Goal: Task Accomplishment & Management: Manage account settings

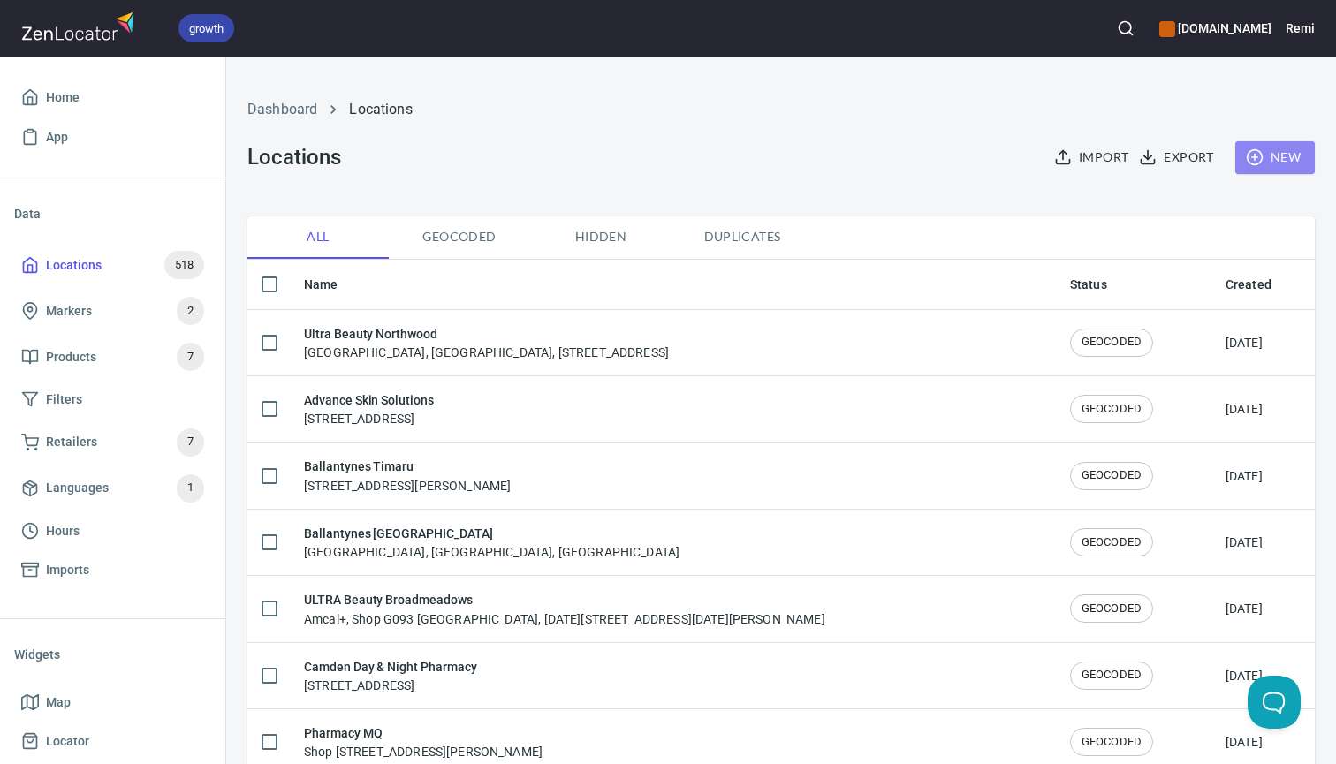
click at [1271, 148] on span "New" at bounding box center [1274, 158] width 51 height 22
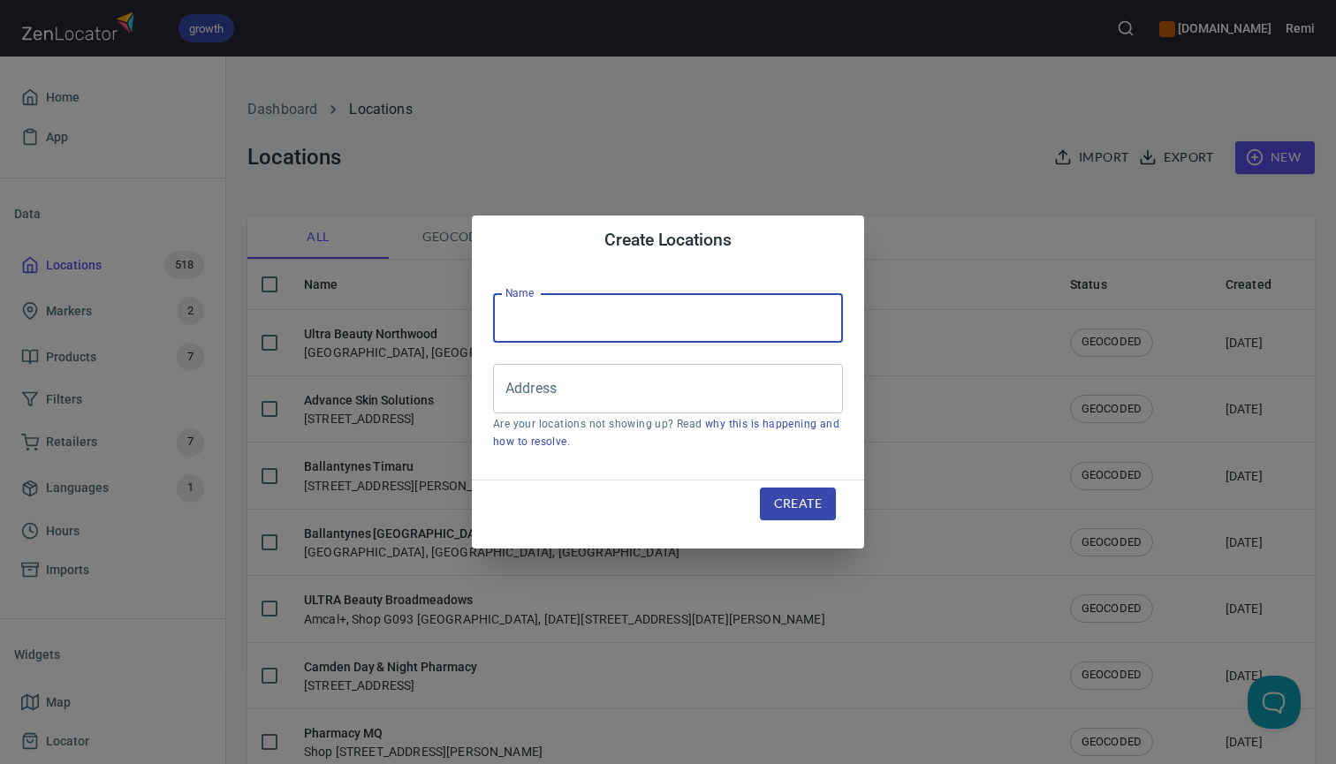
paste input "[PERSON_NAME] Park Pharmacy"
type input "[PERSON_NAME] Park Pharmacy"
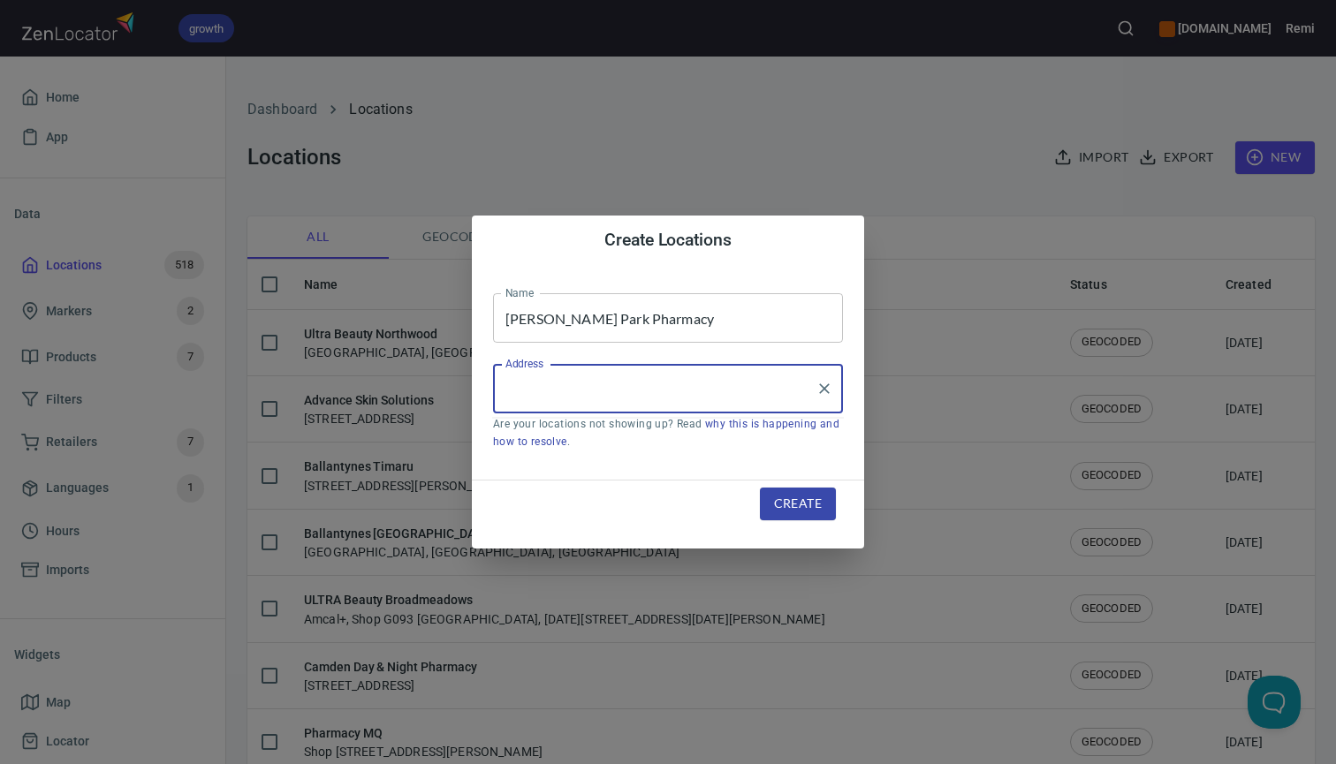
paste input "[STREET_ADDRESS][PERSON_NAME]"
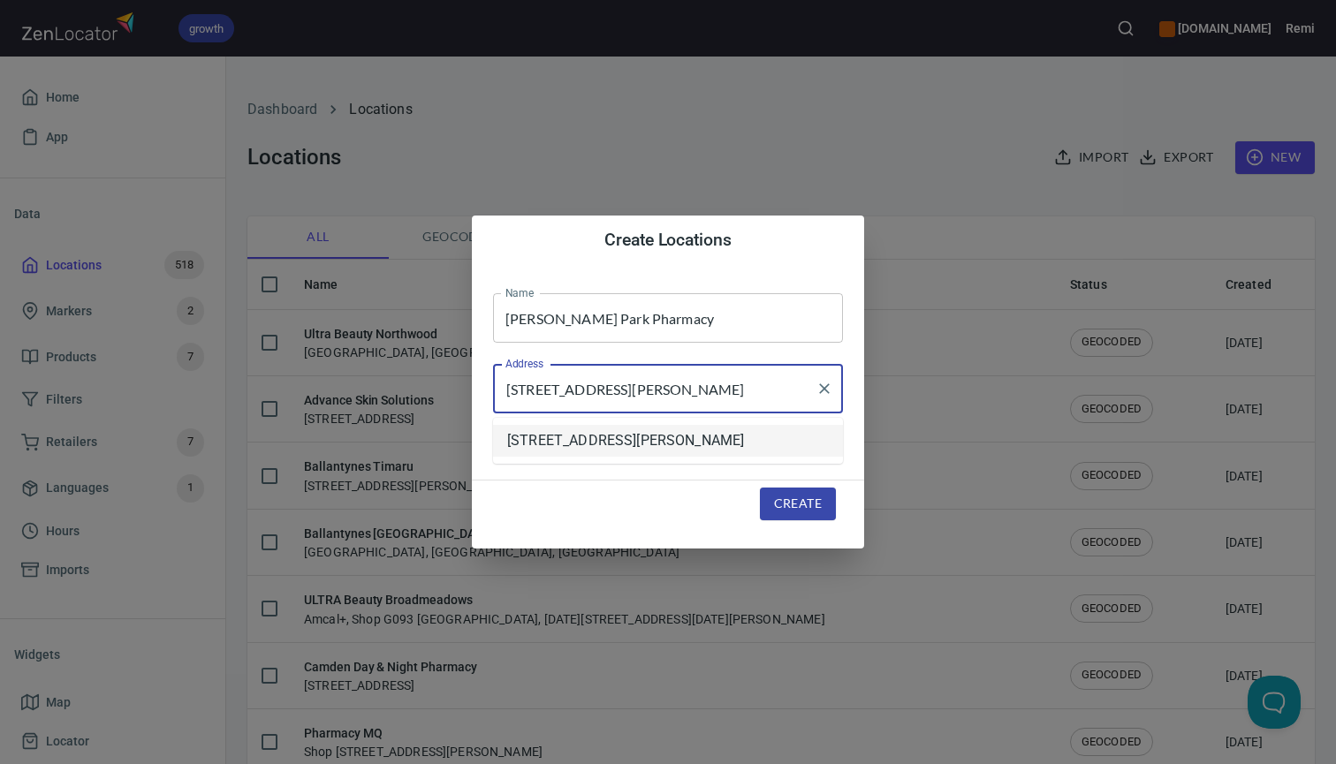
click at [610, 437] on li "[STREET_ADDRESS][PERSON_NAME]" at bounding box center [668, 441] width 350 height 32
type input "[STREET_ADDRESS][PERSON_NAME]"
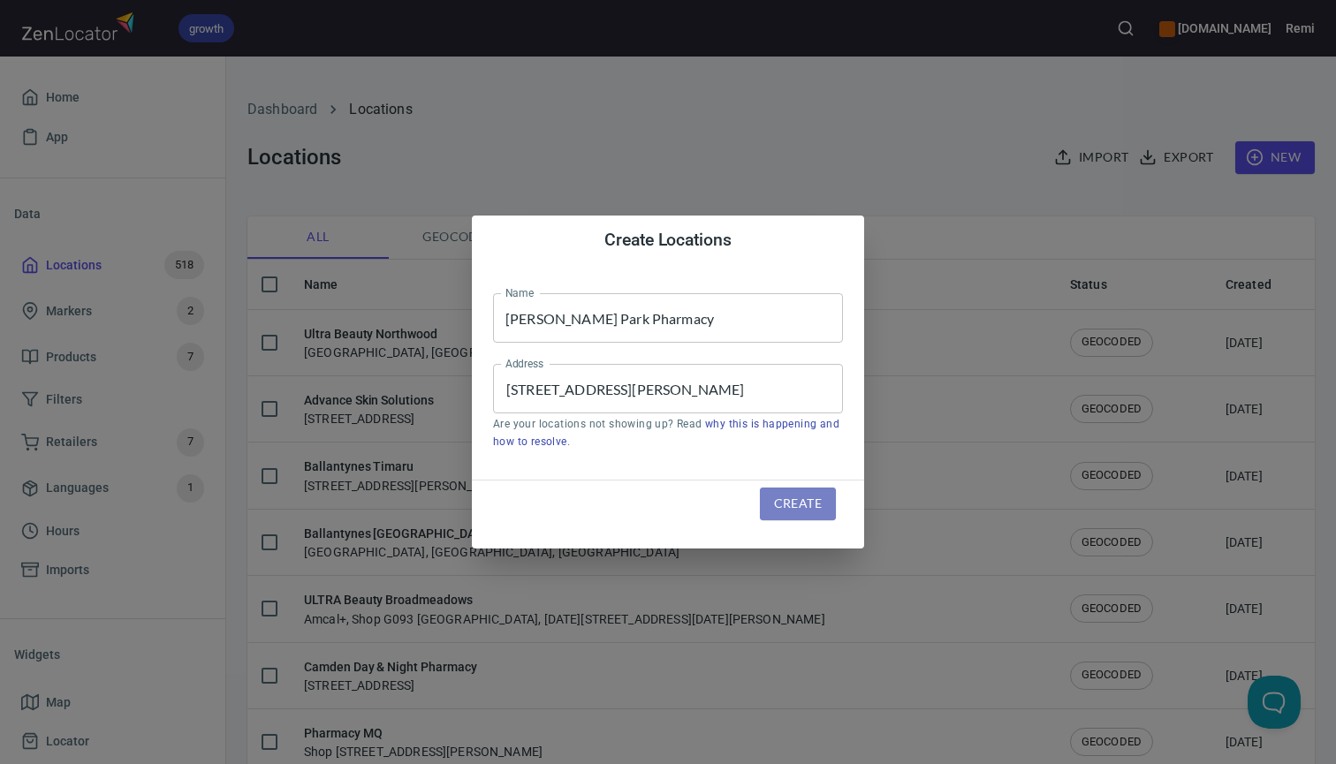
click at [800, 510] on span "Create" at bounding box center [798, 504] width 48 height 22
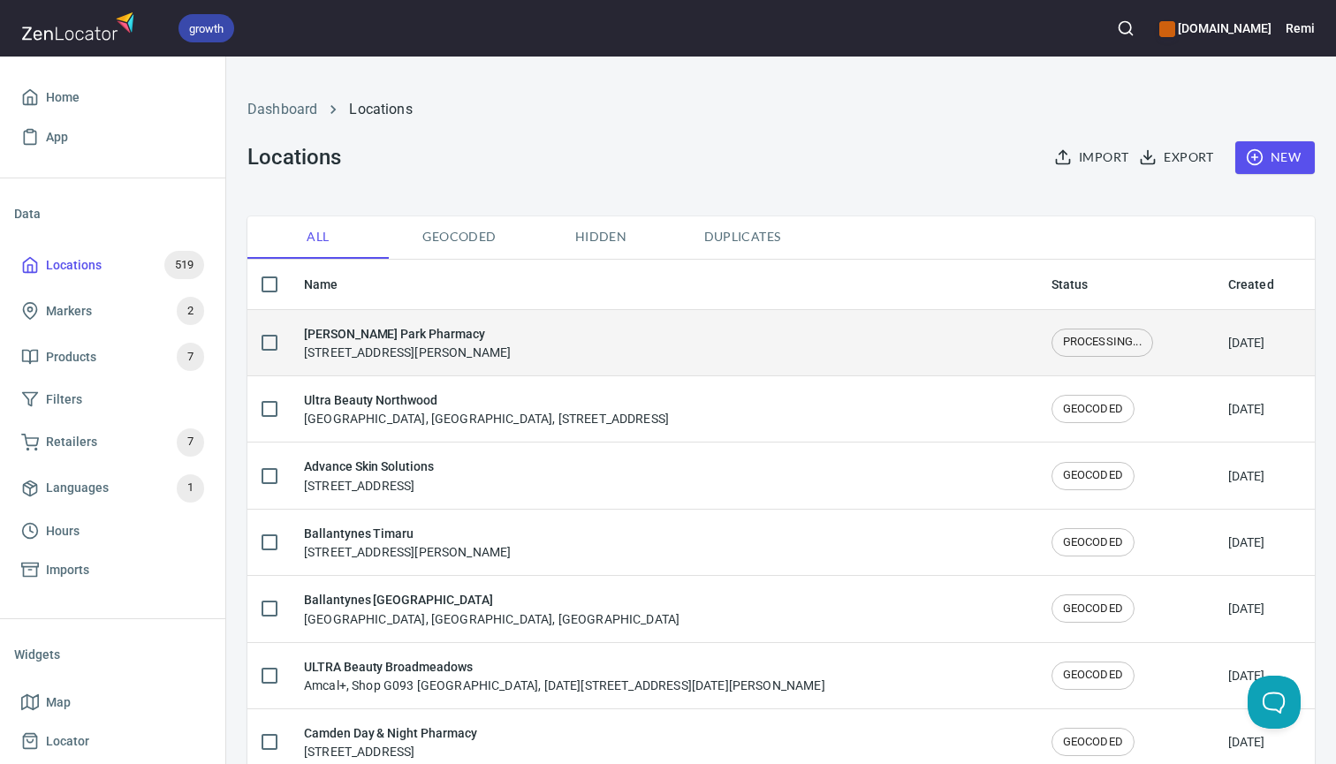
click at [426, 331] on h6 "[PERSON_NAME] Park Pharmacy" at bounding box center [407, 333] width 207 height 19
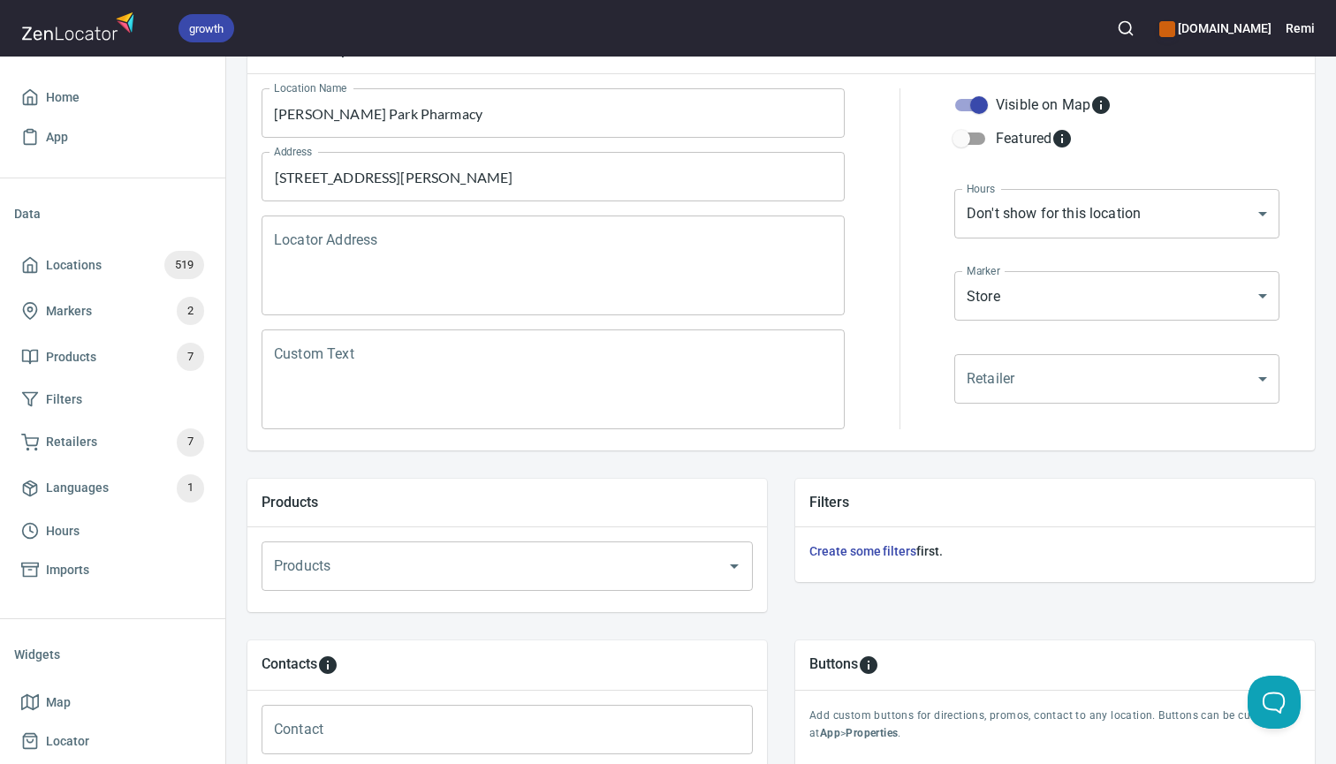
scroll to position [222, 0]
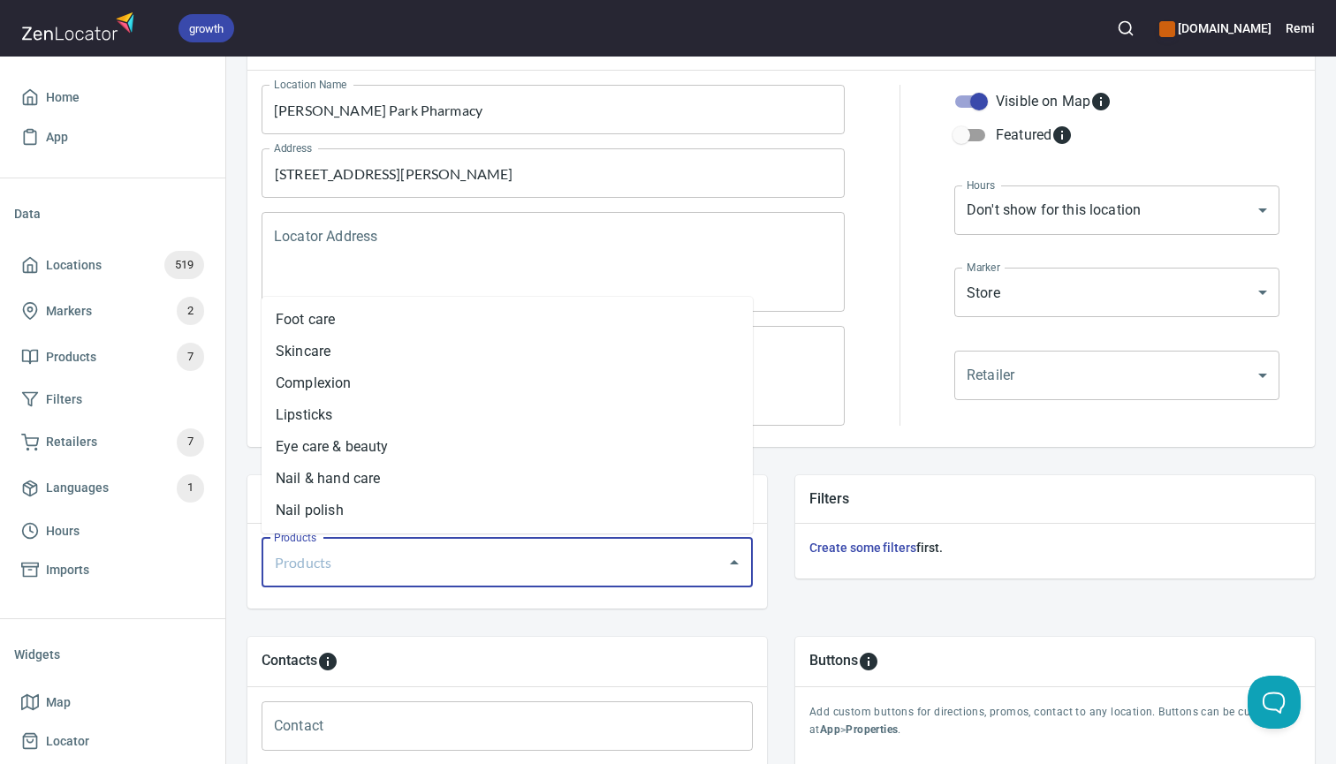
click at [527, 566] on input "Products" at bounding box center [482, 563] width 426 height 34
click at [502, 513] on li "Nail polish" at bounding box center [507, 511] width 491 height 32
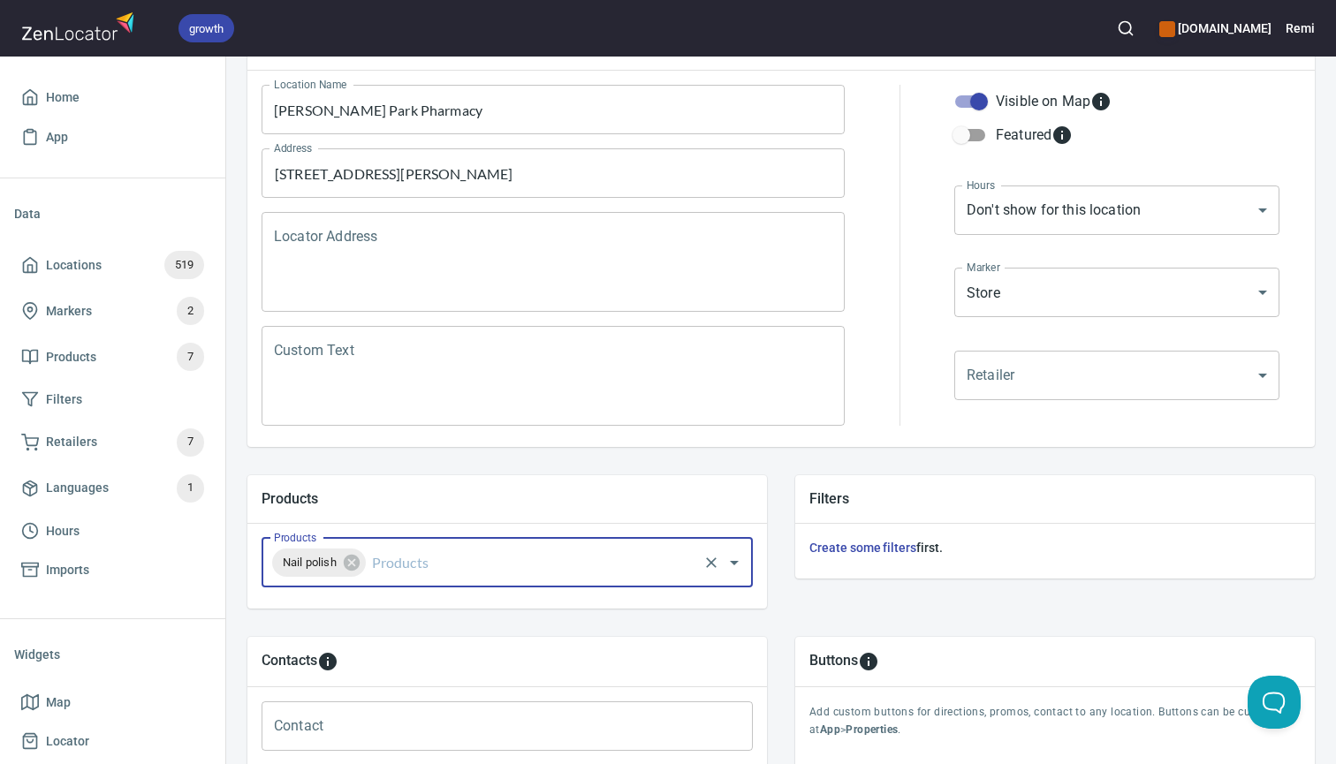
click at [502, 565] on input "Products" at bounding box center [531, 563] width 327 height 34
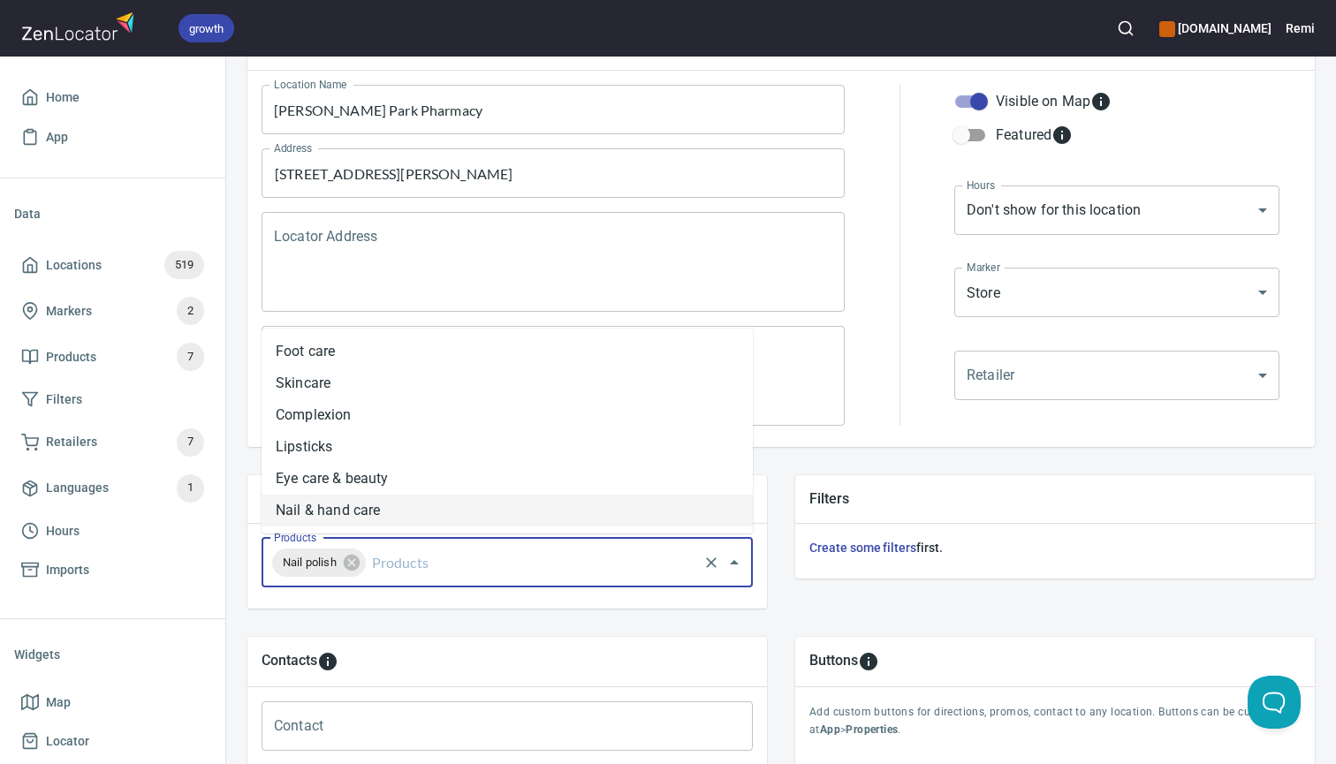
click at [499, 512] on li "Nail & hand care" at bounding box center [507, 511] width 491 height 32
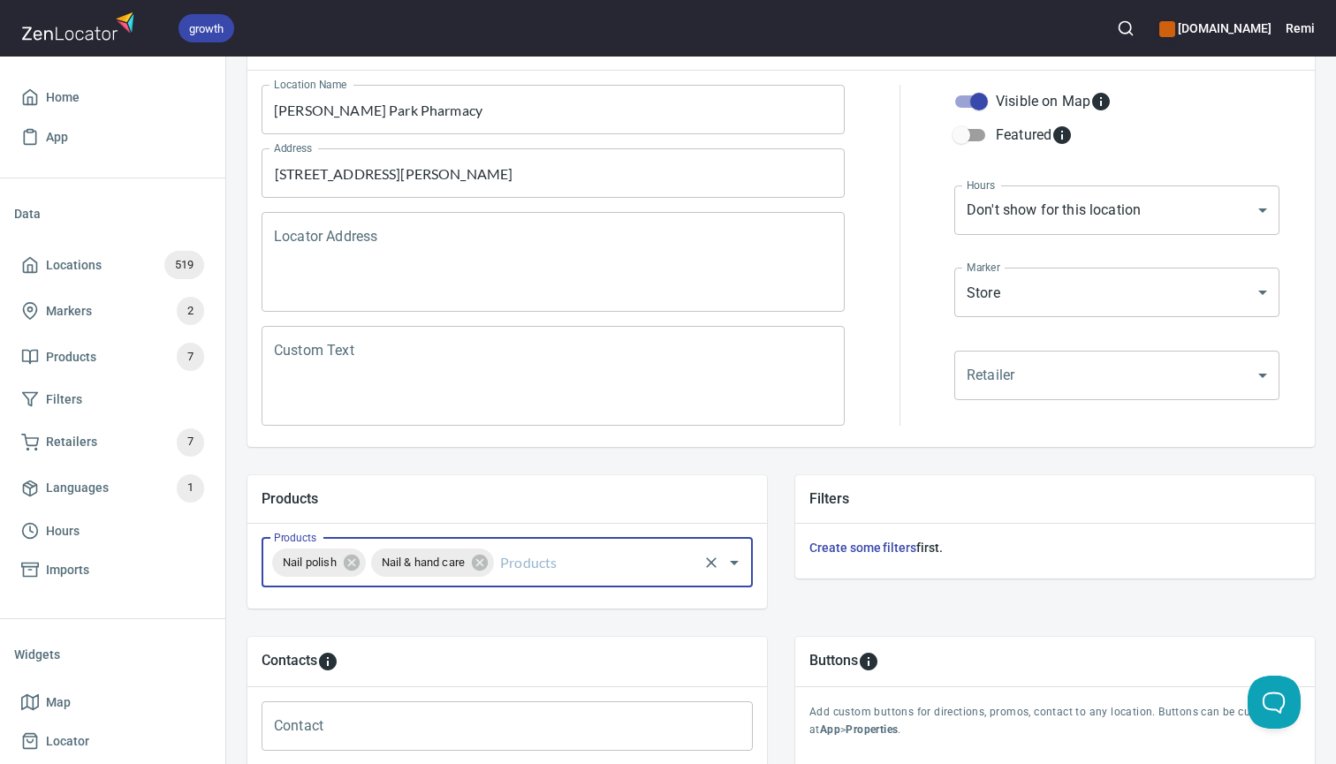
click at [502, 565] on input "Products" at bounding box center [596, 563] width 199 height 34
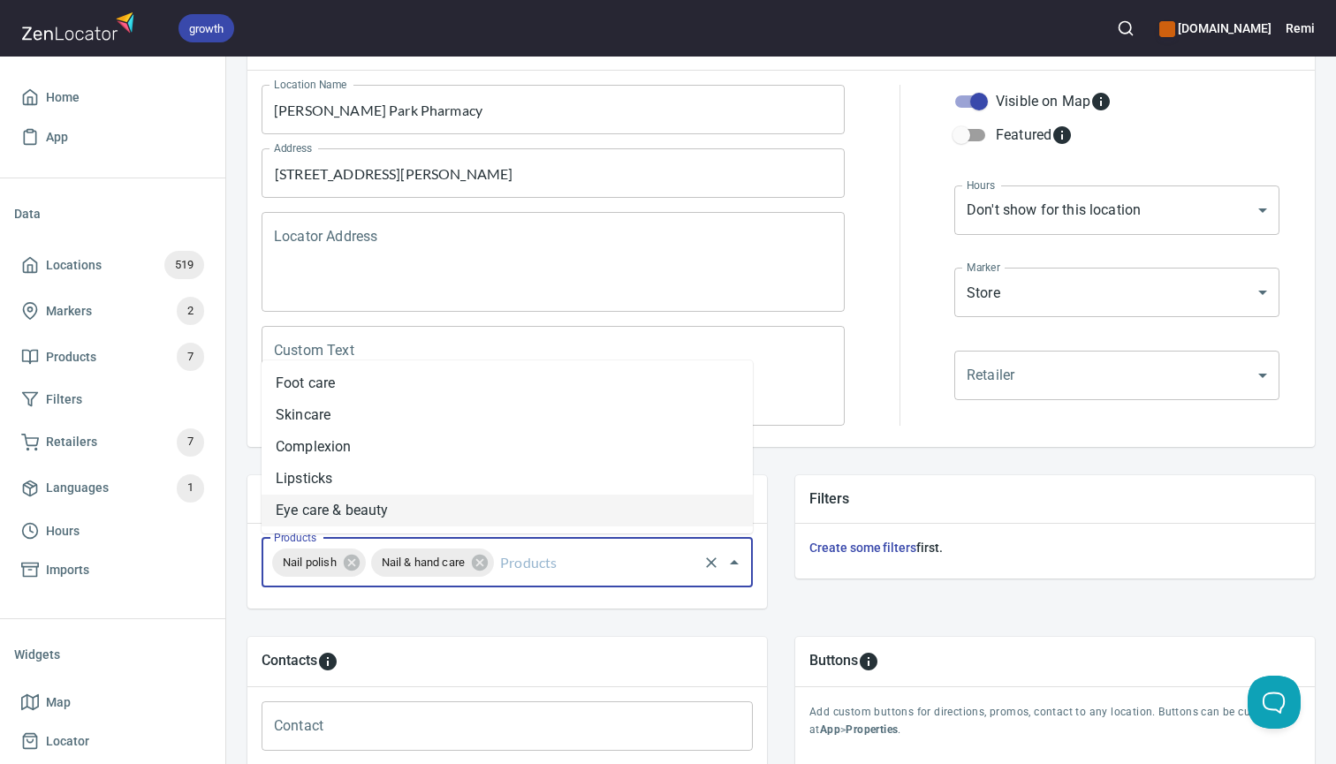
click at [493, 517] on li "Eye care & beauty" at bounding box center [507, 511] width 491 height 32
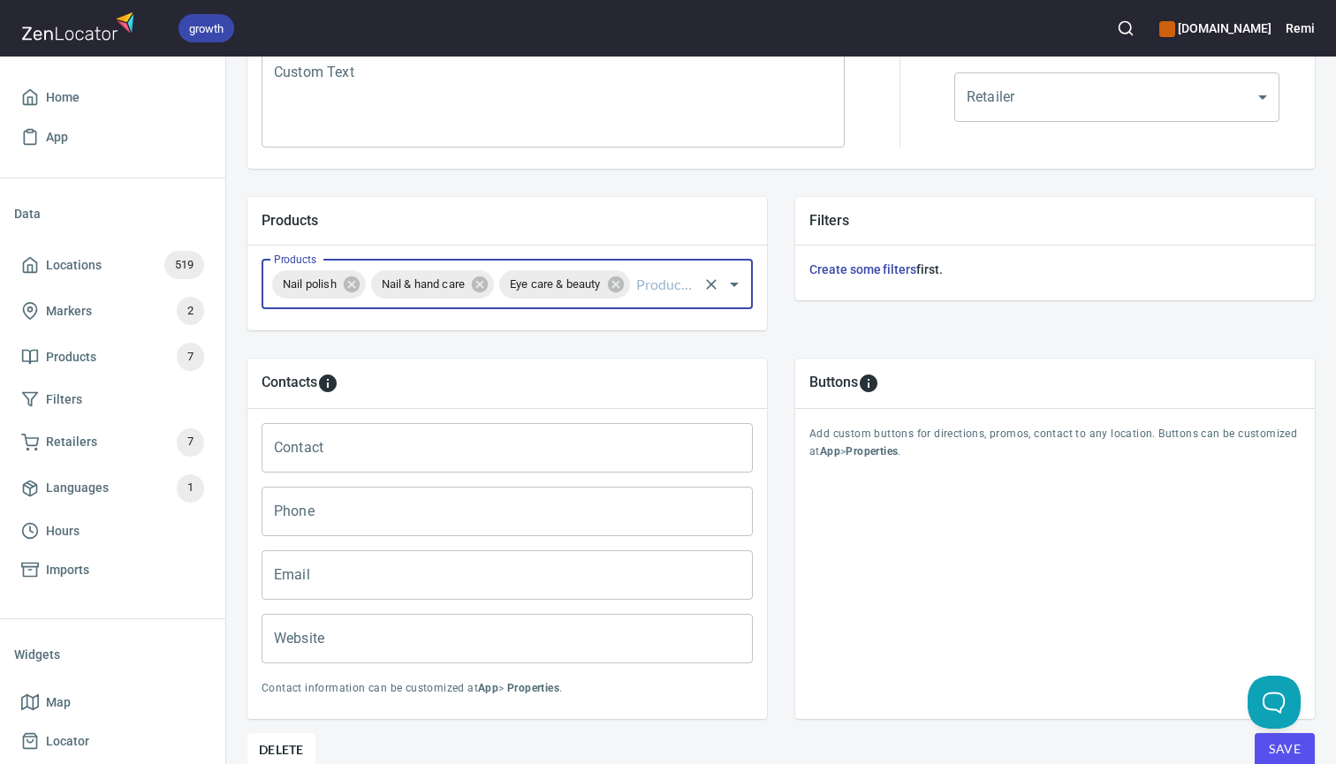
scroll to position [525, 0]
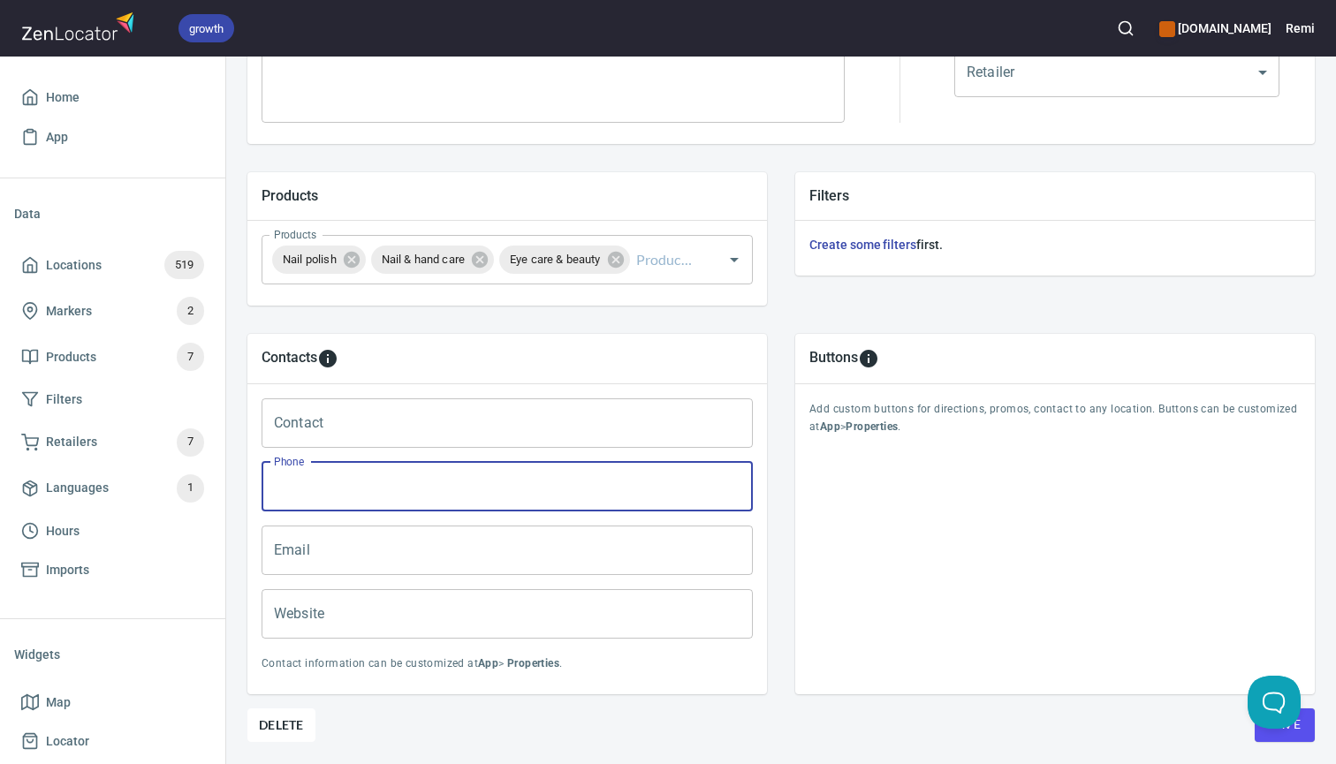
paste input "09 2383750"
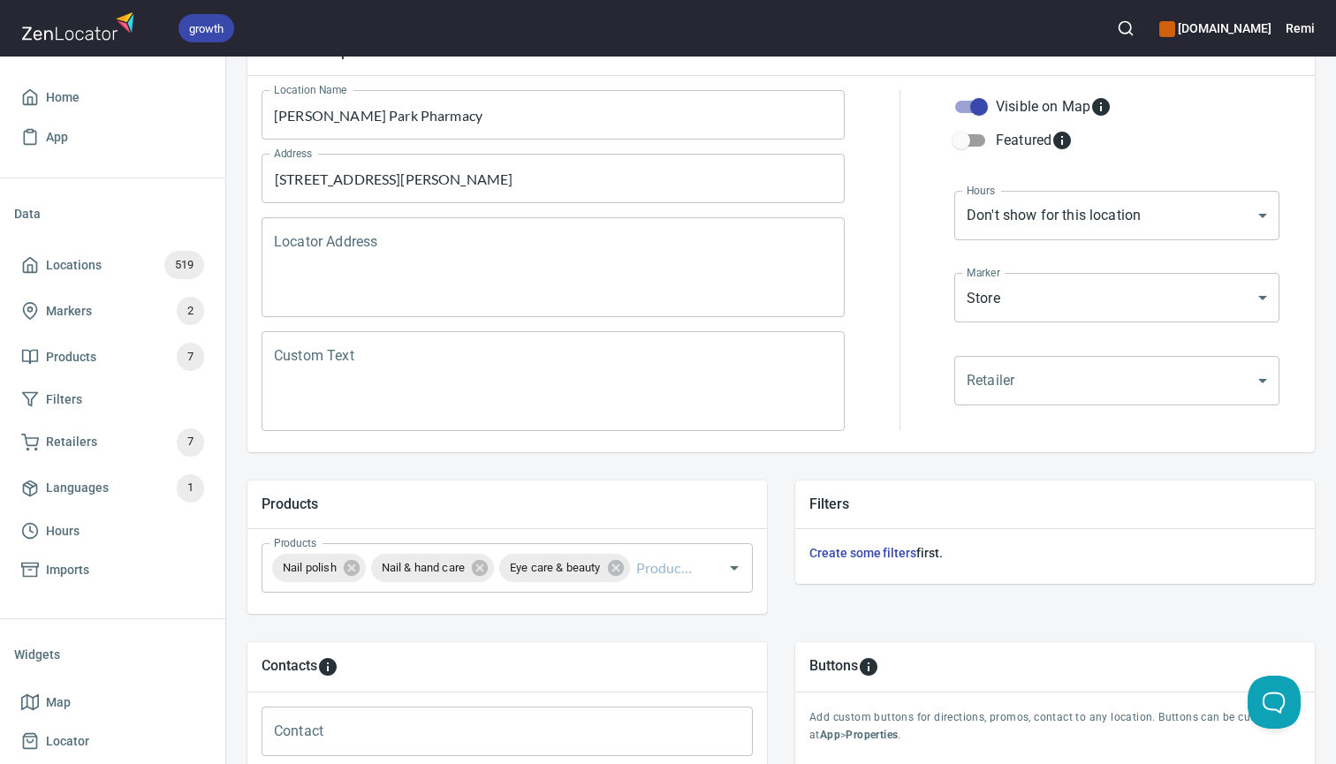
scroll to position [148, 0]
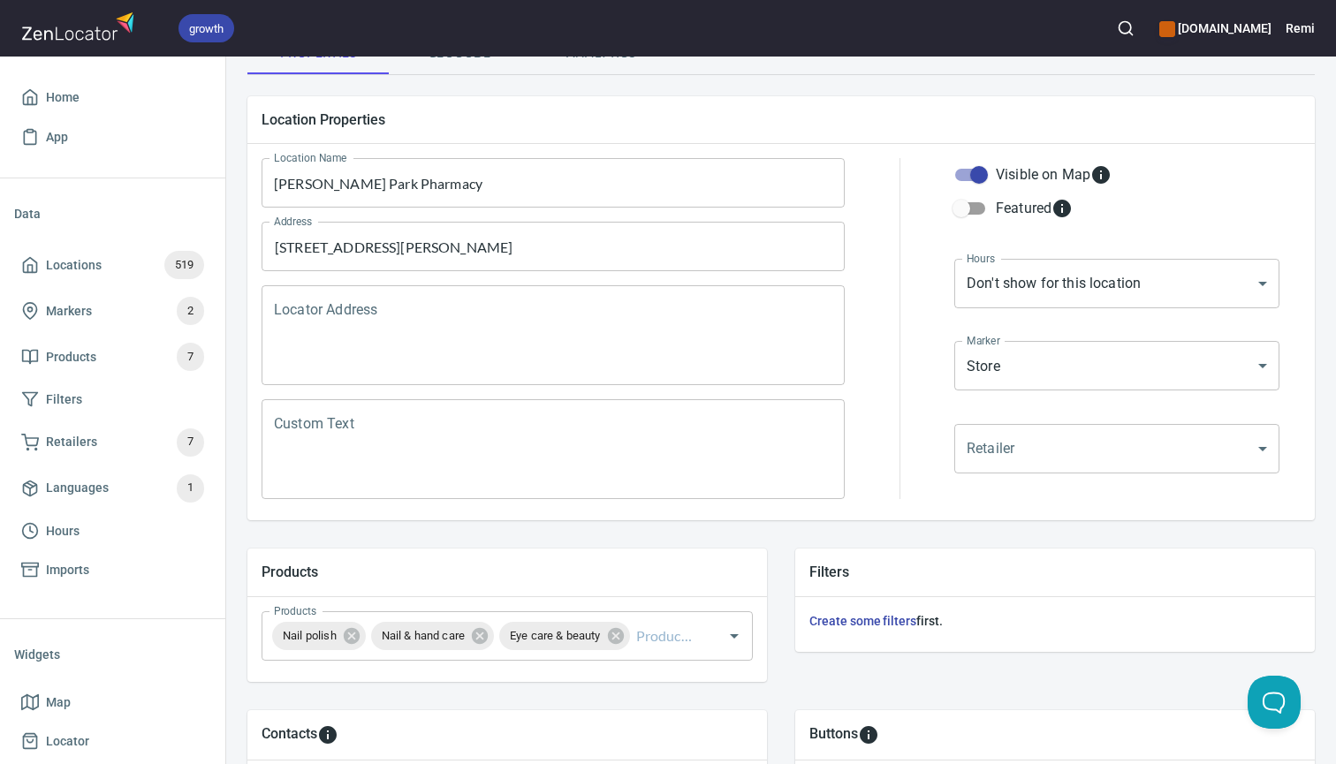
type input "09 238 3750"
click at [1045, 289] on body "growth [DOMAIN_NAME] Remi Home App Data Locations 519 Markers 2 Products 7 Filt…" at bounding box center [668, 382] width 1336 height 764
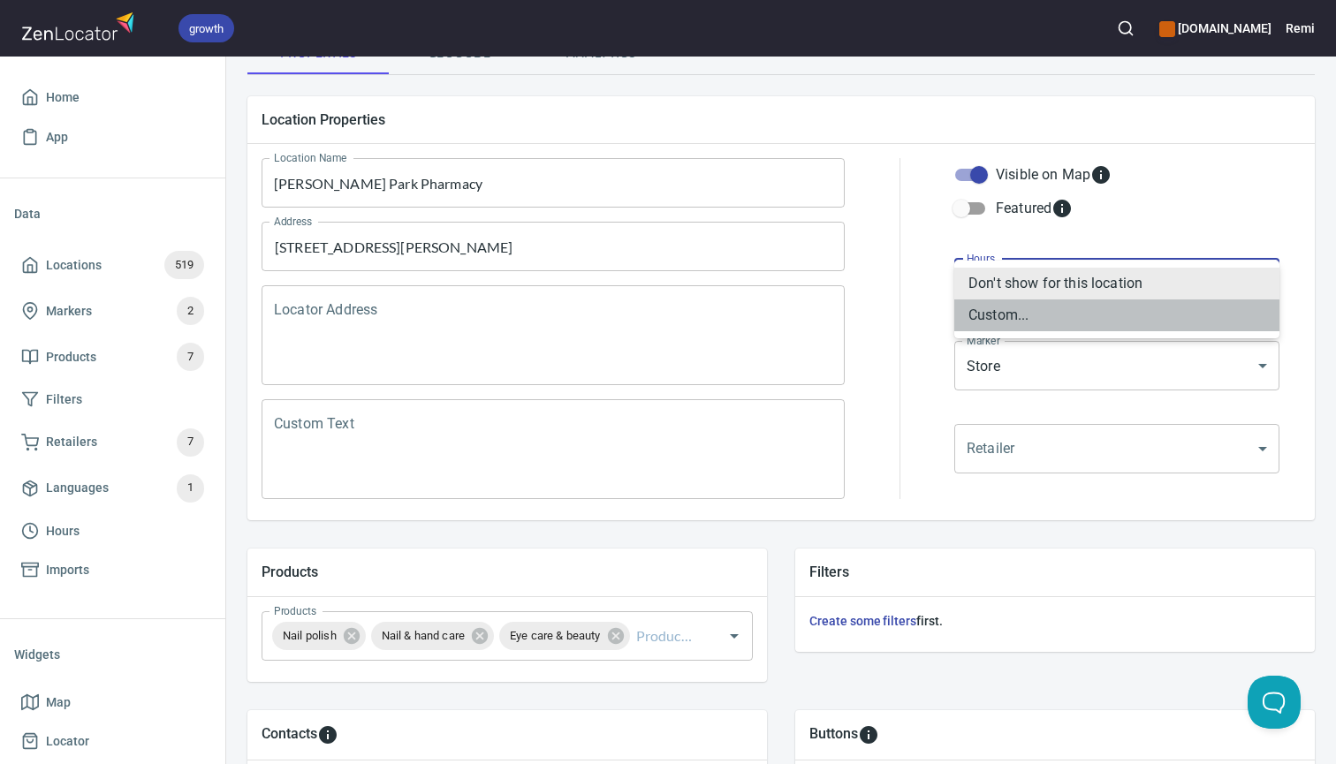
click at [1020, 320] on li "Custom..." at bounding box center [1116, 316] width 325 height 32
type input "CUSTOM_HOURS"
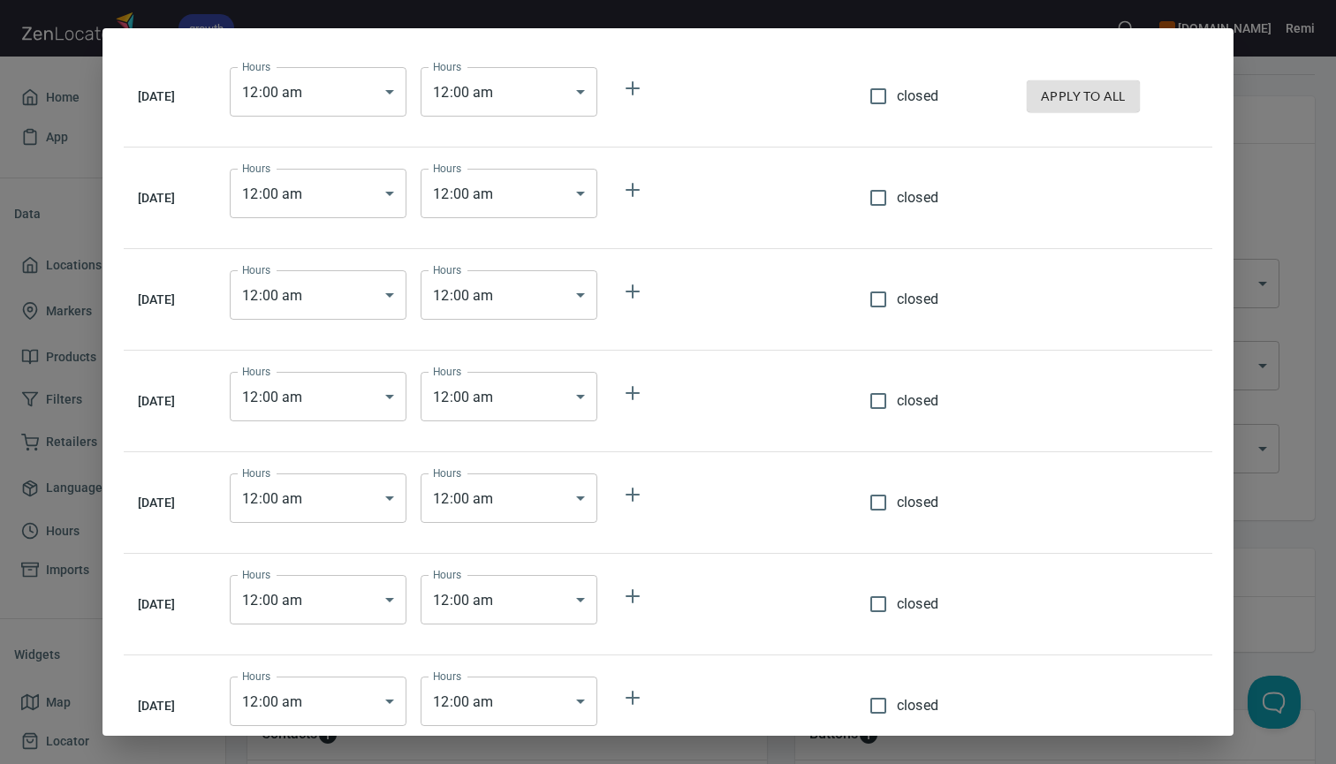
click at [409, 91] on body "growth [DOMAIN_NAME] Remi Home App Data Locations 519 Markers 2 Products 7 Filt…" at bounding box center [668, 382] width 1336 height 764
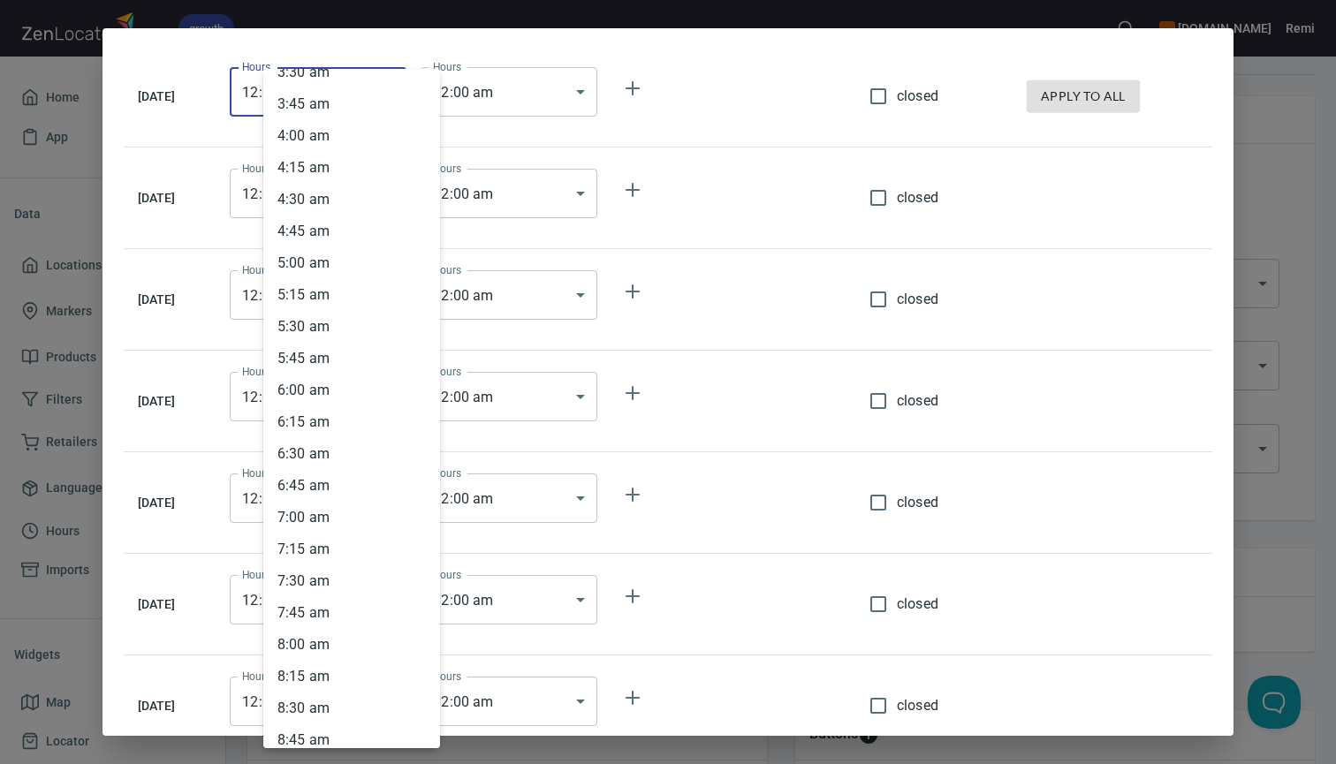
scroll to position [478, 0]
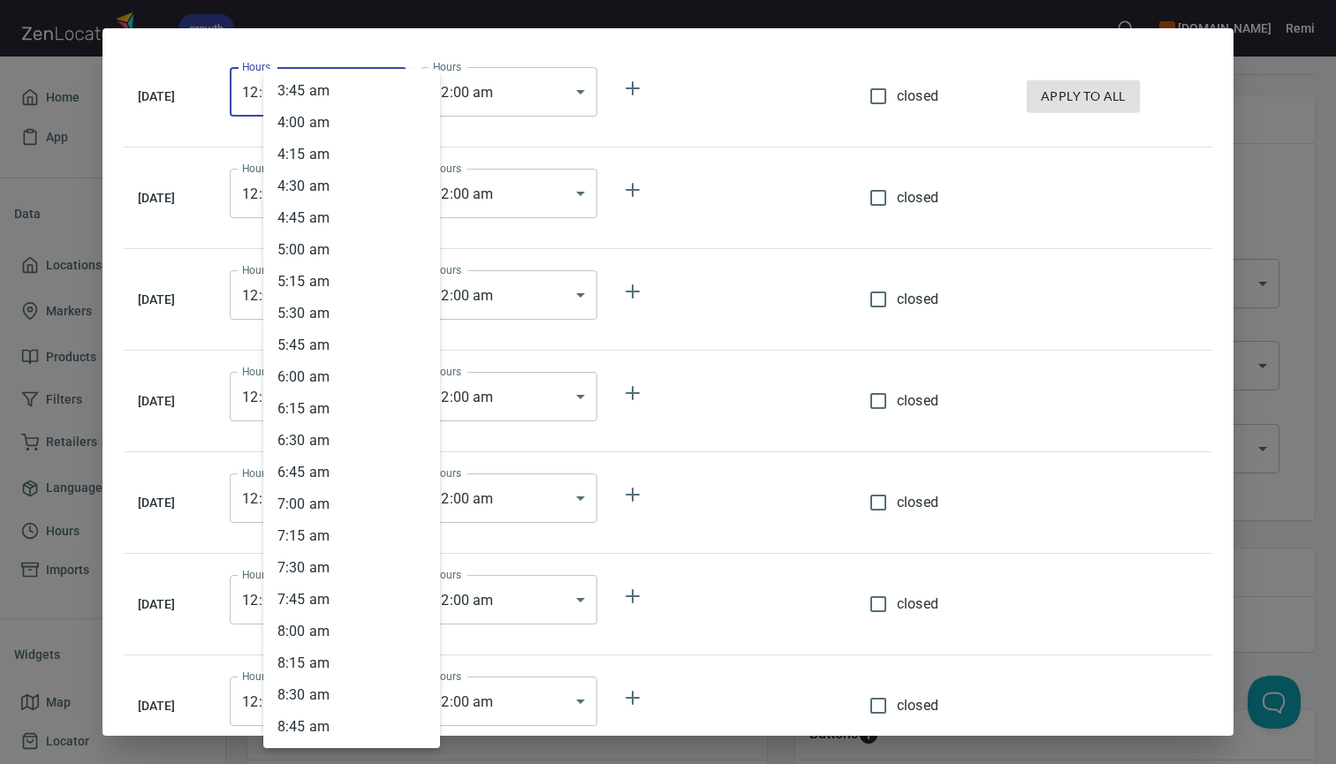
click at [315, 702] on li "8 : 30 am" at bounding box center [351, 695] width 177 height 32
type input "08:30"
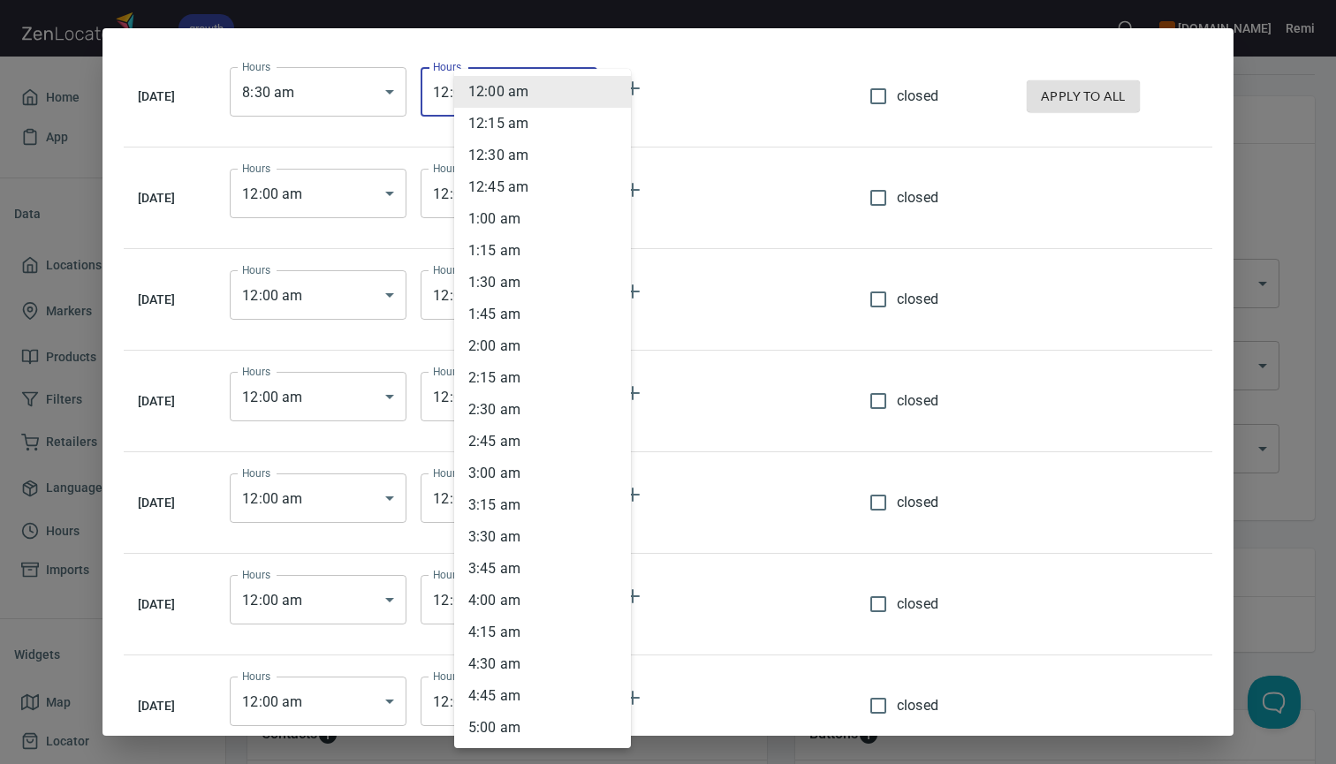
click at [550, 87] on body "growth [DOMAIN_NAME] Remi Home App Data Locations 519 Markers 2 Products 7 Filt…" at bounding box center [668, 382] width 1336 height 764
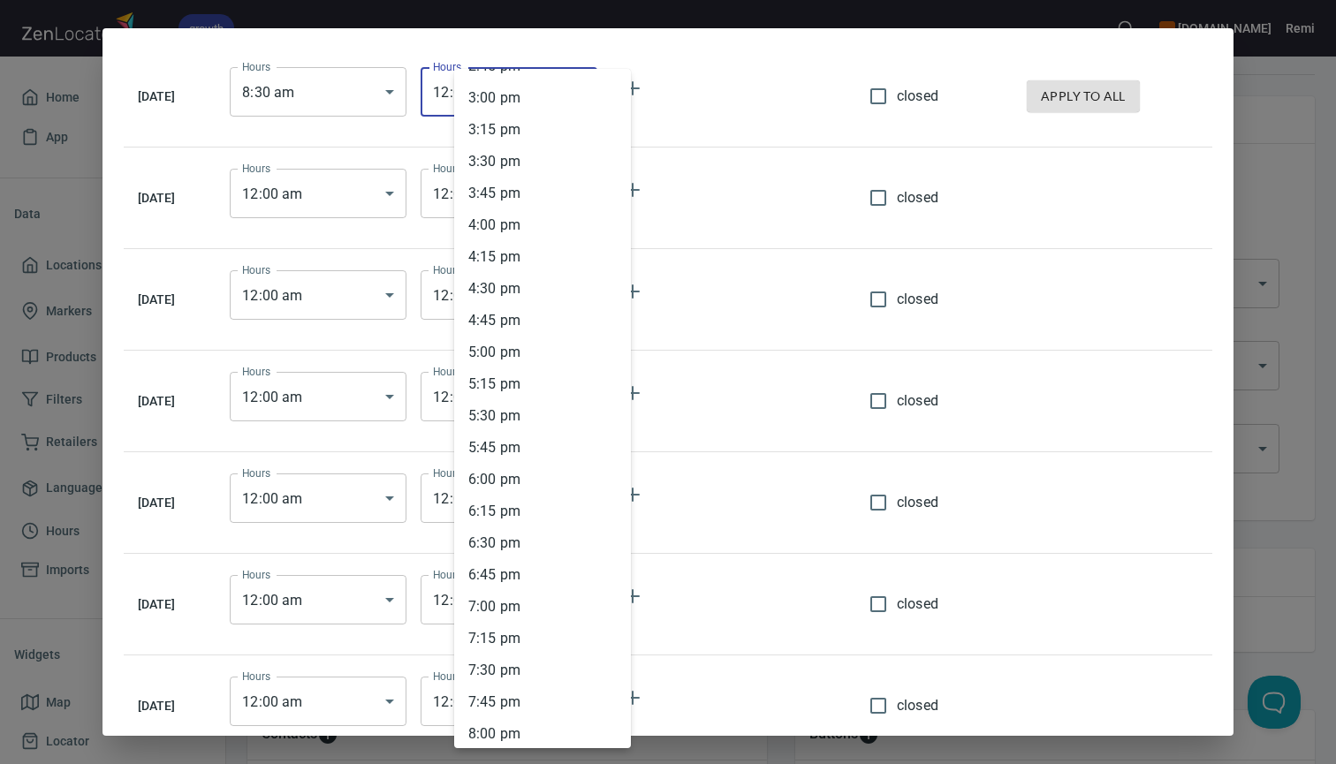
scroll to position [1944, 0]
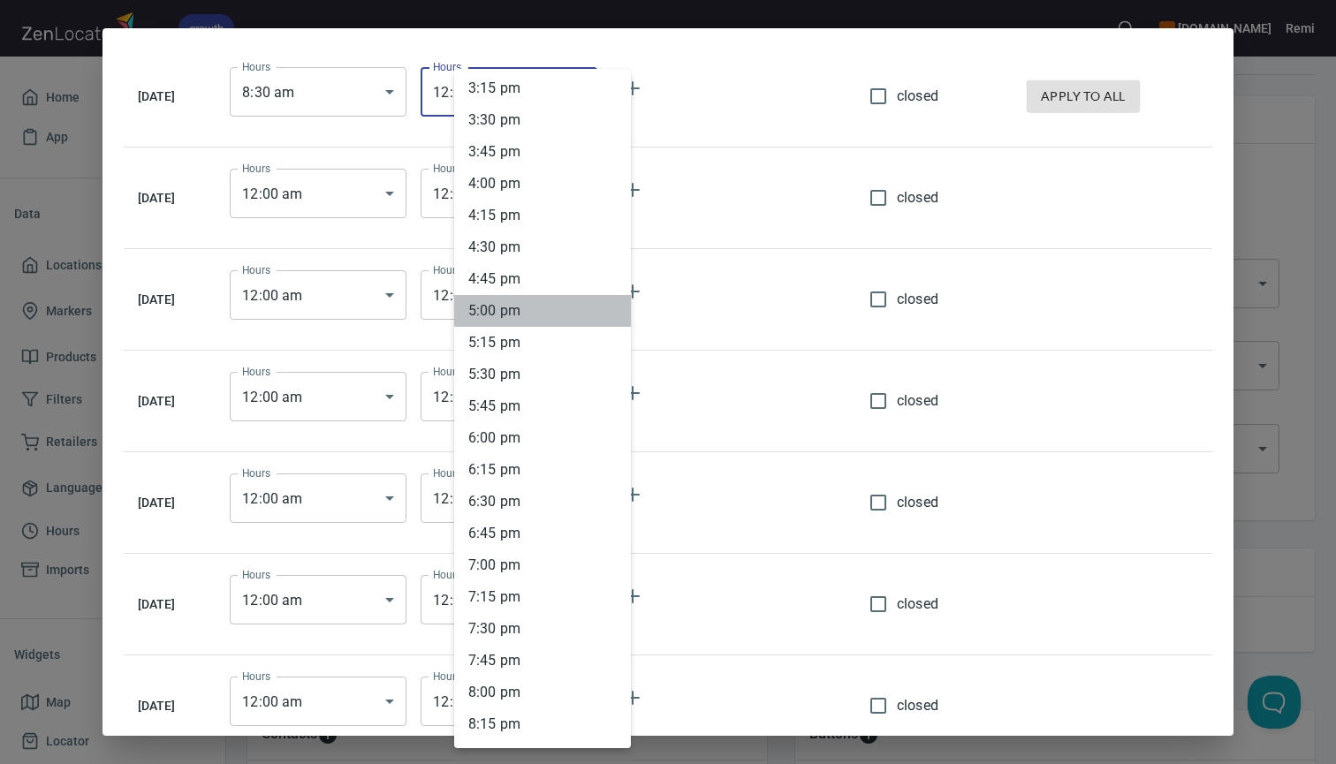
click at [517, 315] on li "5 : 00 pm" at bounding box center [542, 311] width 177 height 32
type input "17:00"
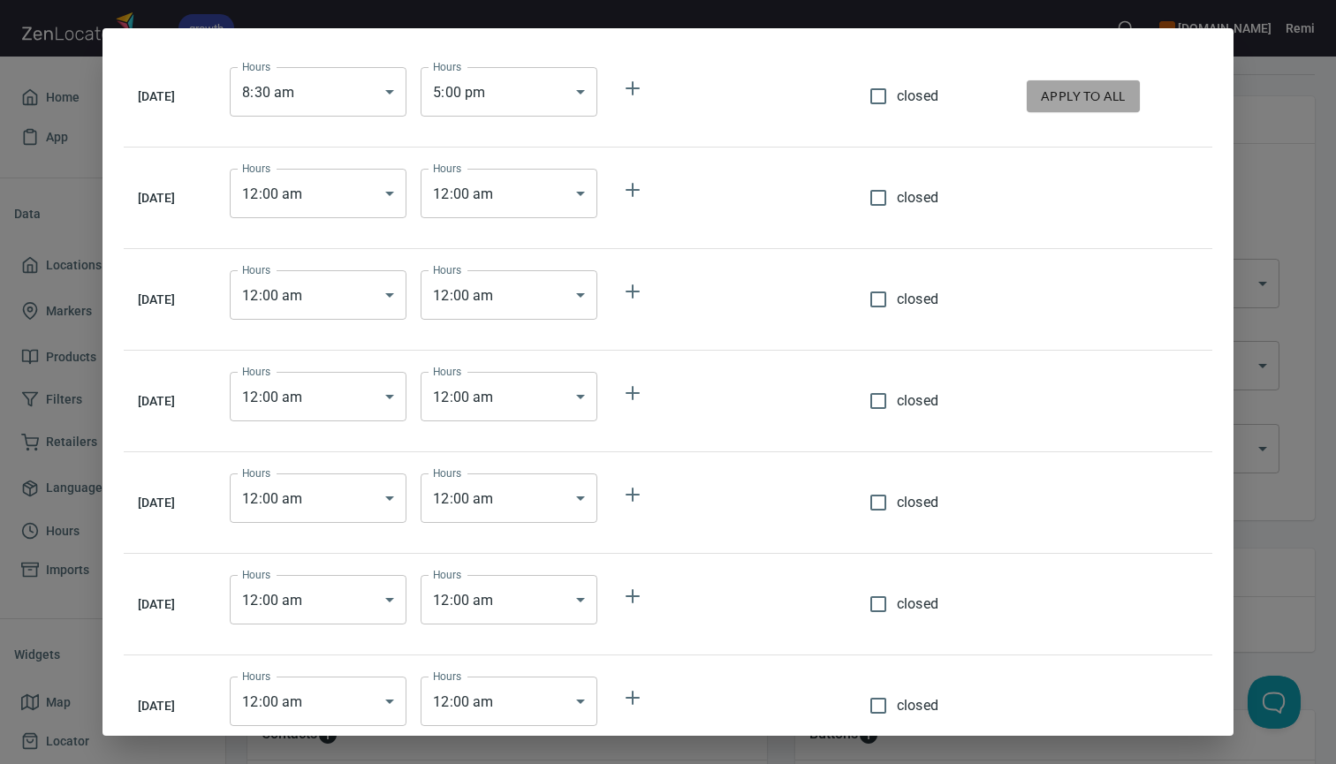
click at [1087, 104] on span "apply to all" at bounding box center [1083, 97] width 85 height 22
type input "08:30"
type input "17:00"
type input "08:30"
type input "17:00"
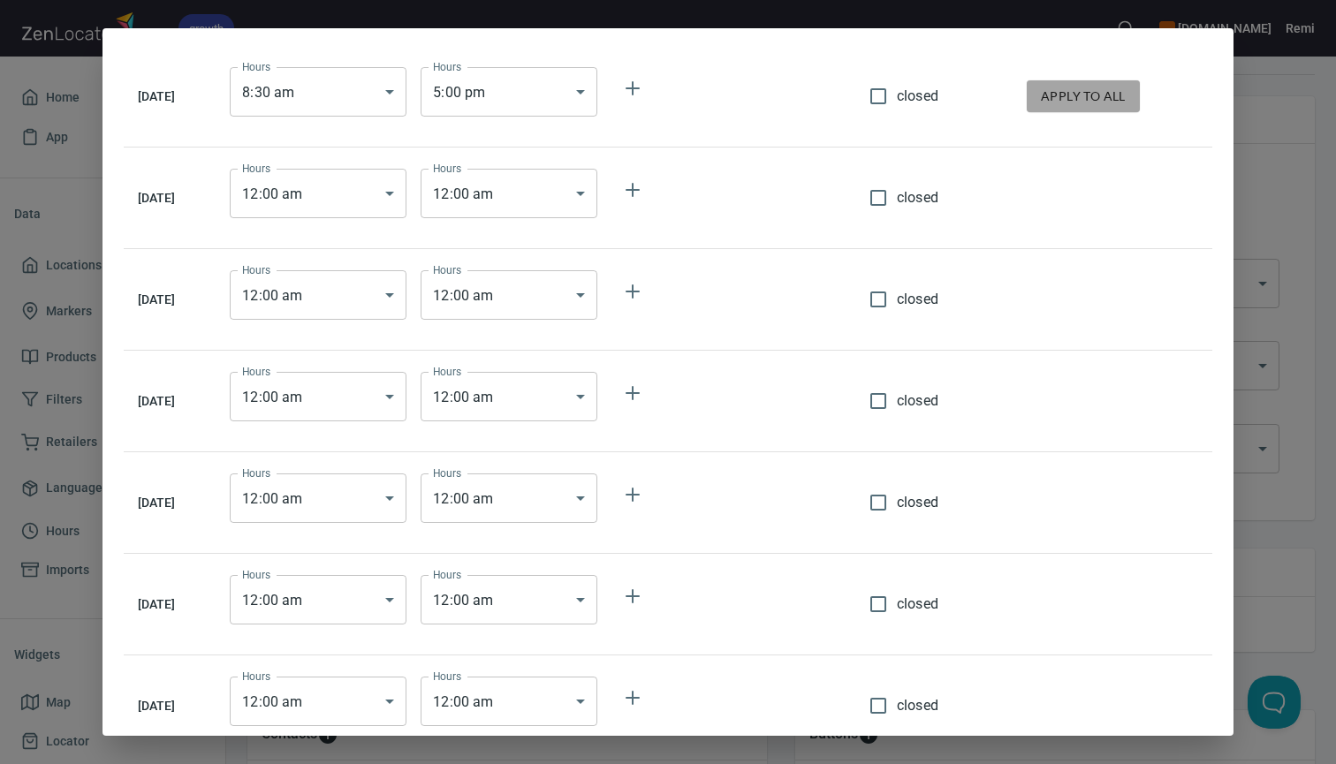
type input "08:30"
type input "17:00"
type input "08:30"
type input "17:00"
type input "08:30"
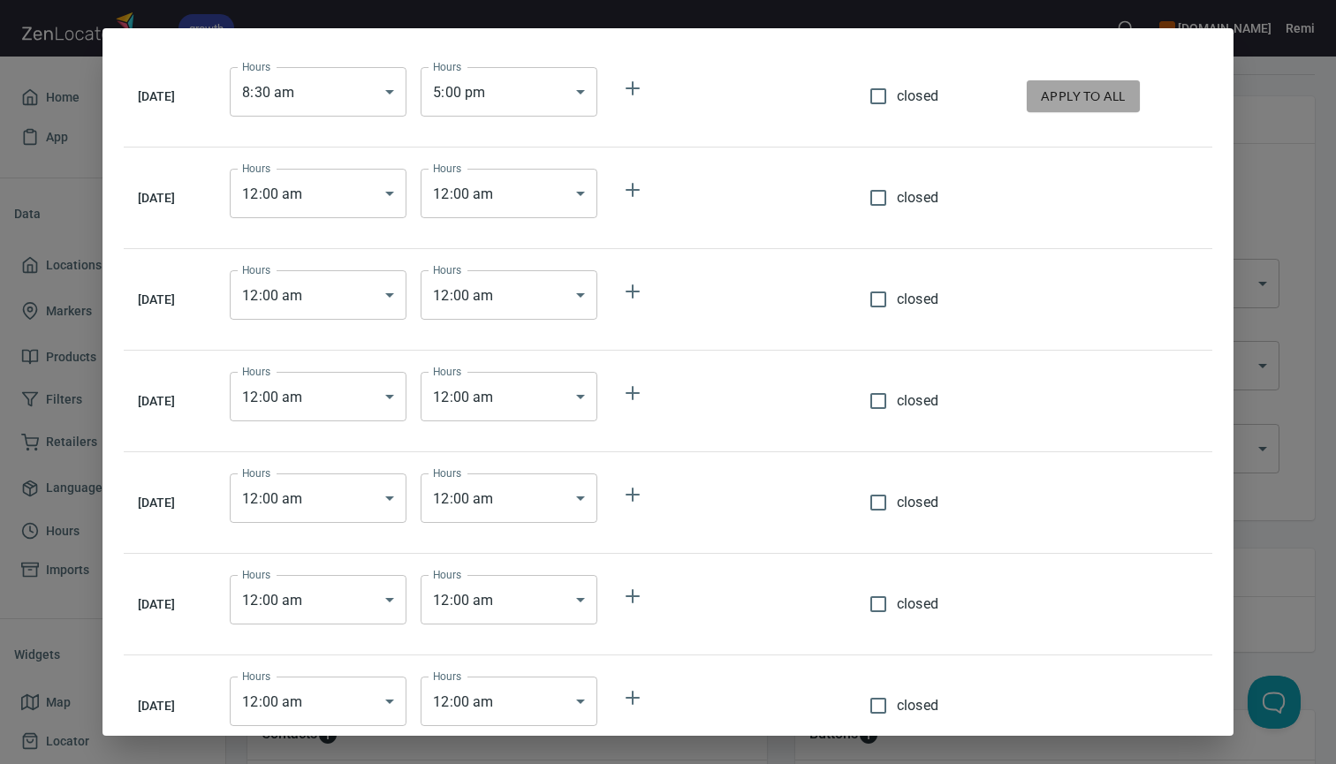
type input "17:00"
type input "08:30"
type input "17:00"
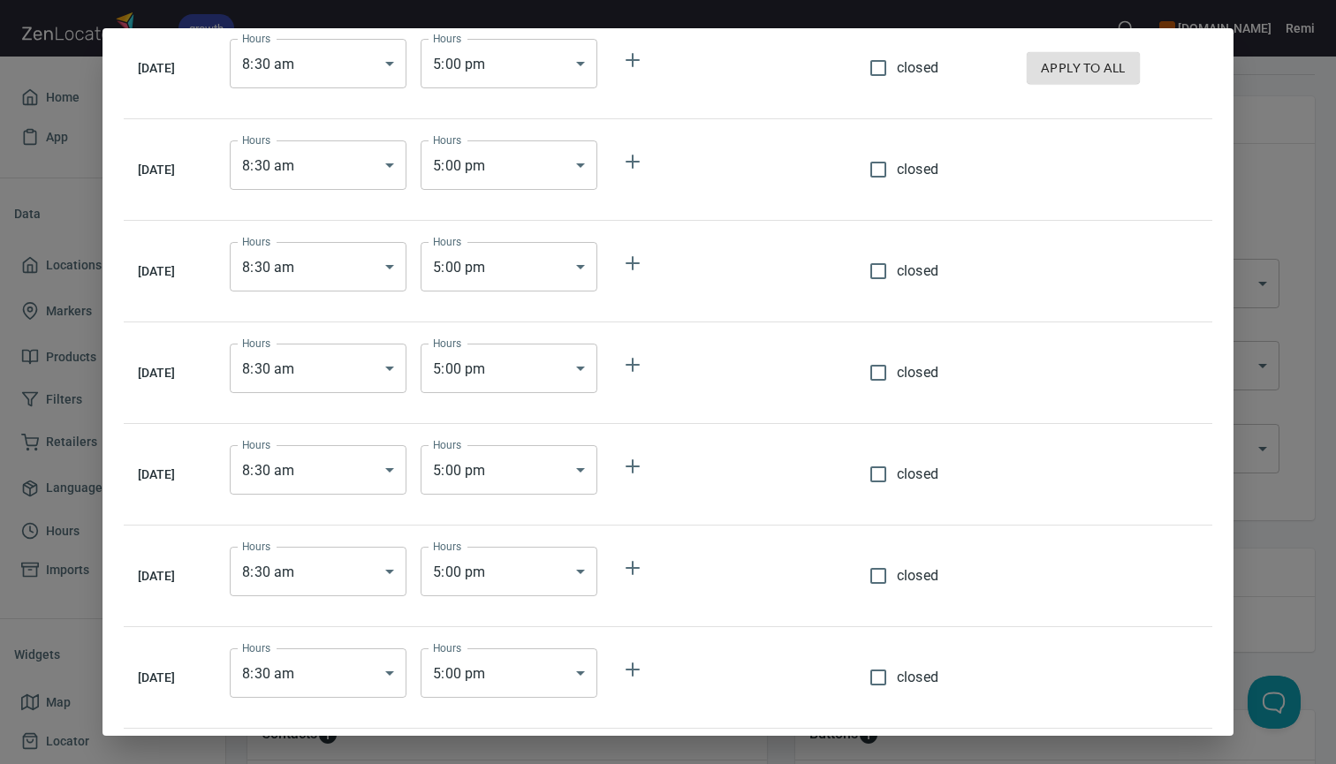
scroll to position [28, 0]
click at [892, 579] on input "closed" at bounding box center [878, 576] width 37 height 37
checkbox input "true"
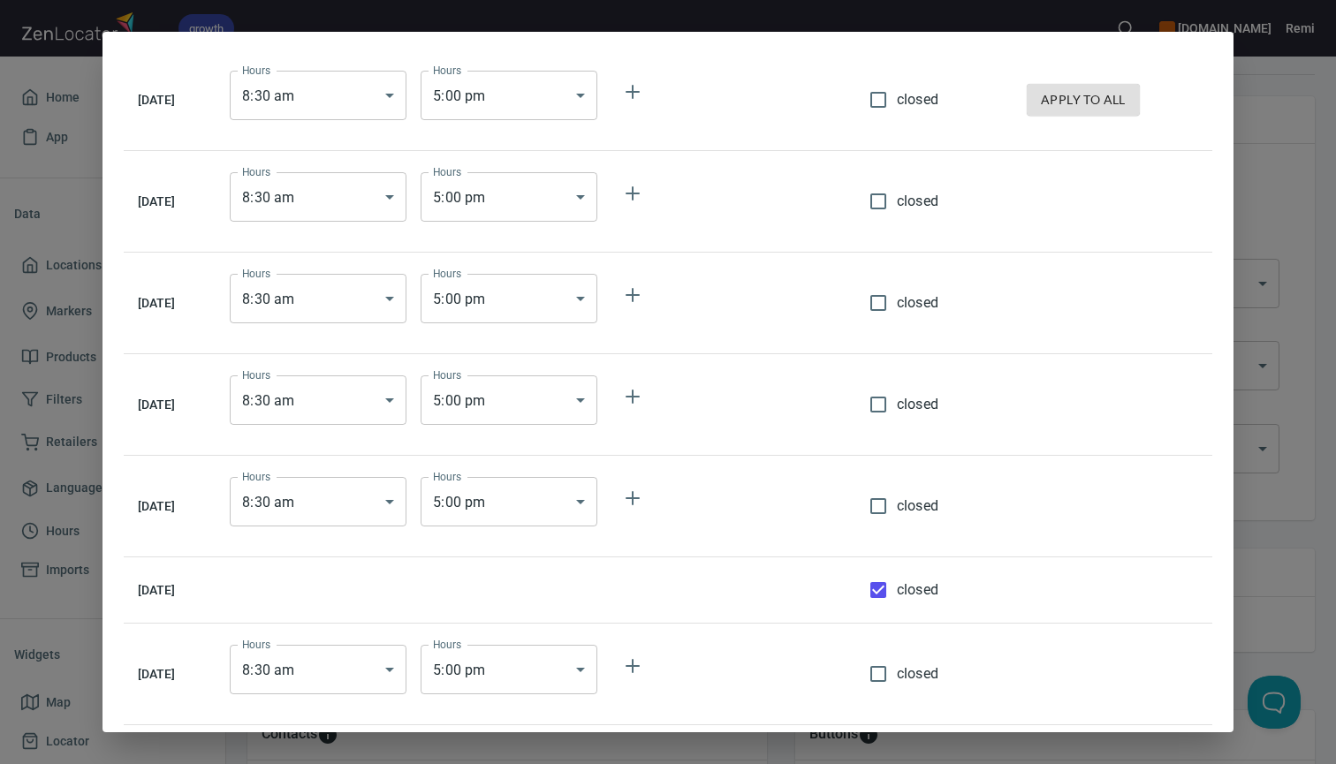
scroll to position [0, 0]
click at [893, 674] on input "closed" at bounding box center [878, 674] width 37 height 37
checkbox input "true"
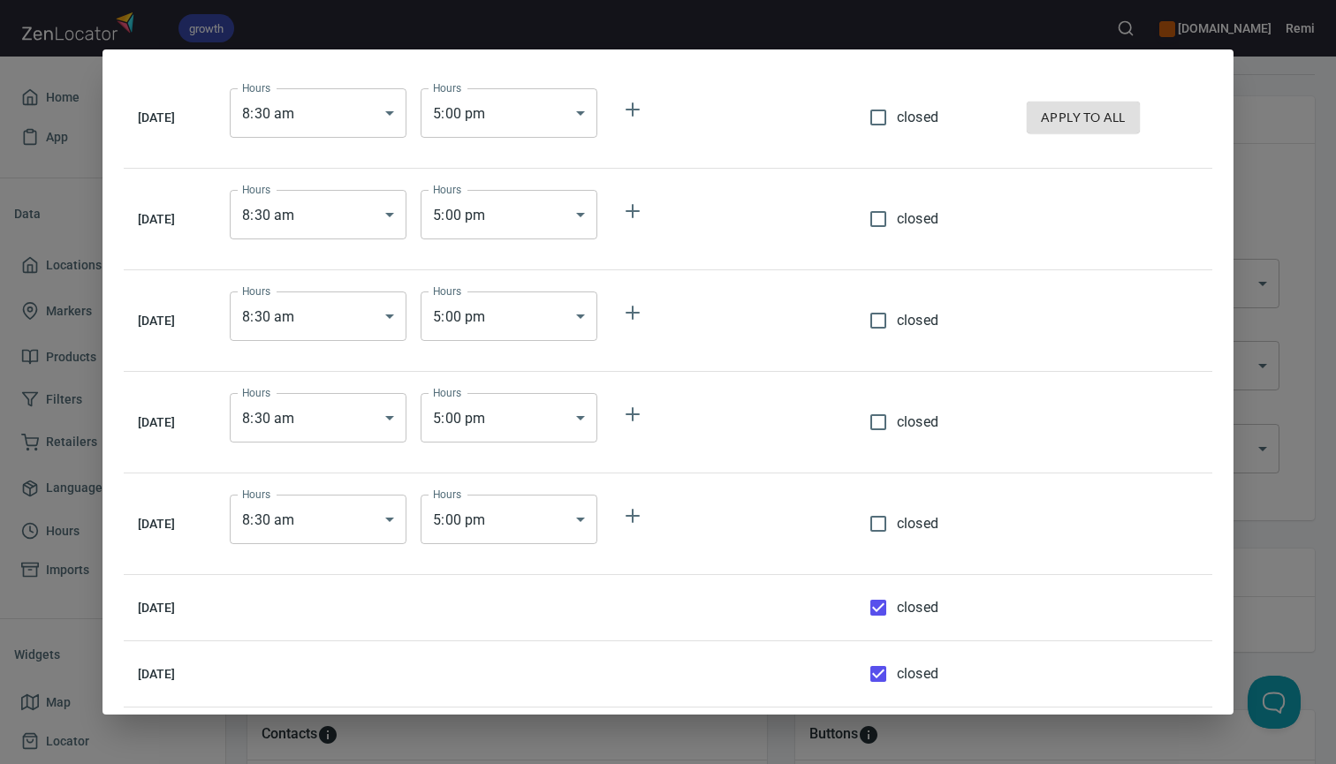
click at [1103, 603] on td at bounding box center [1113, 608] width 200 height 66
click at [1285, 533] on div "[DATE] Hours 8 : 30 am 08:30 Hours Hours 5 : 00 pm 17:00 Hours closed apply to …" at bounding box center [668, 382] width 1336 height 764
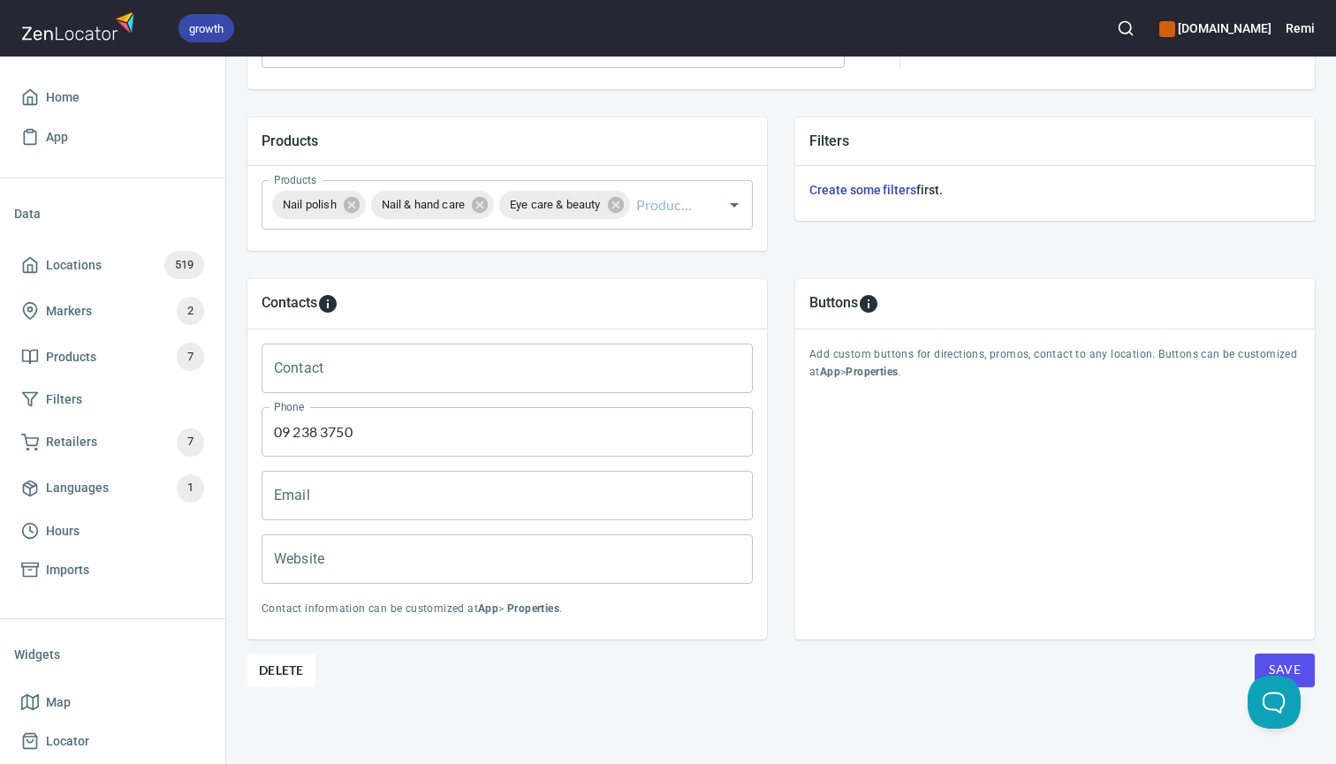
scroll to position [578, 0]
click at [1304, 669] on button "Save" at bounding box center [1285, 673] width 60 height 34
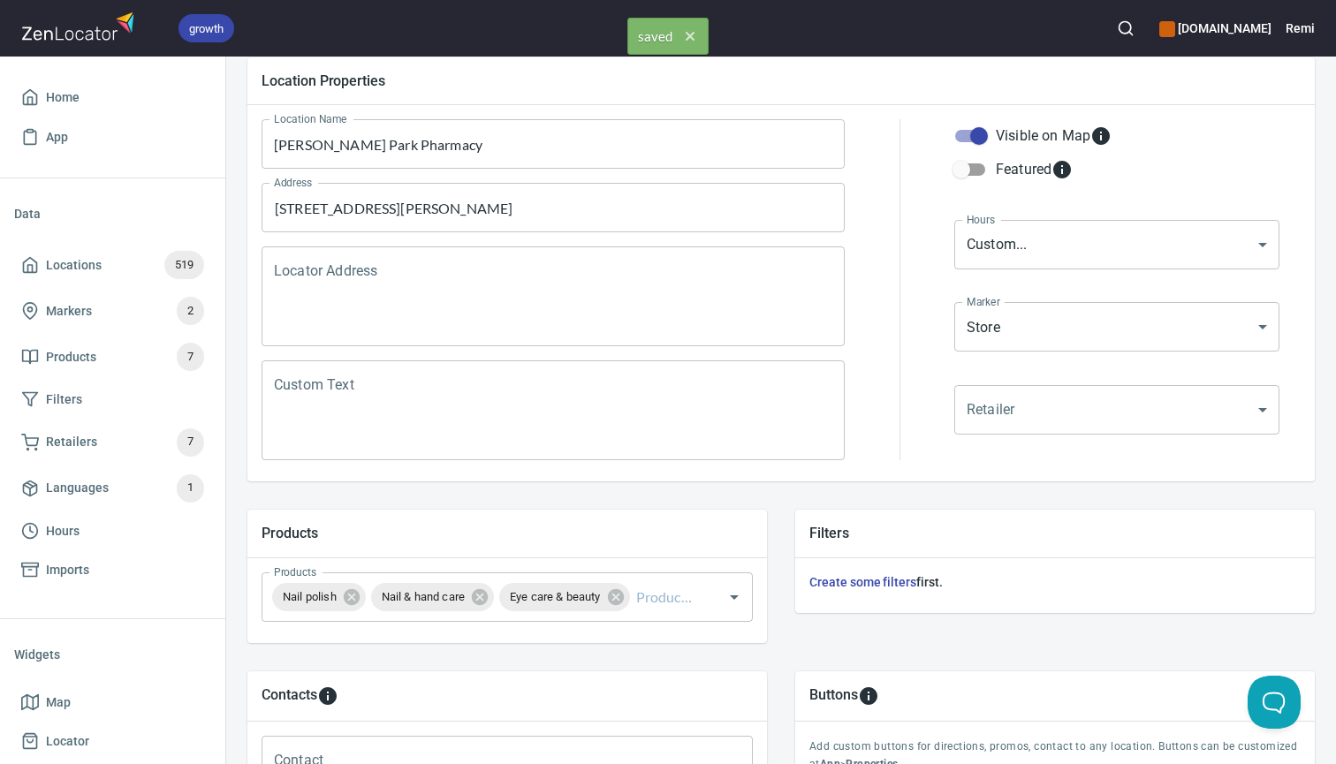
scroll to position [184, 0]
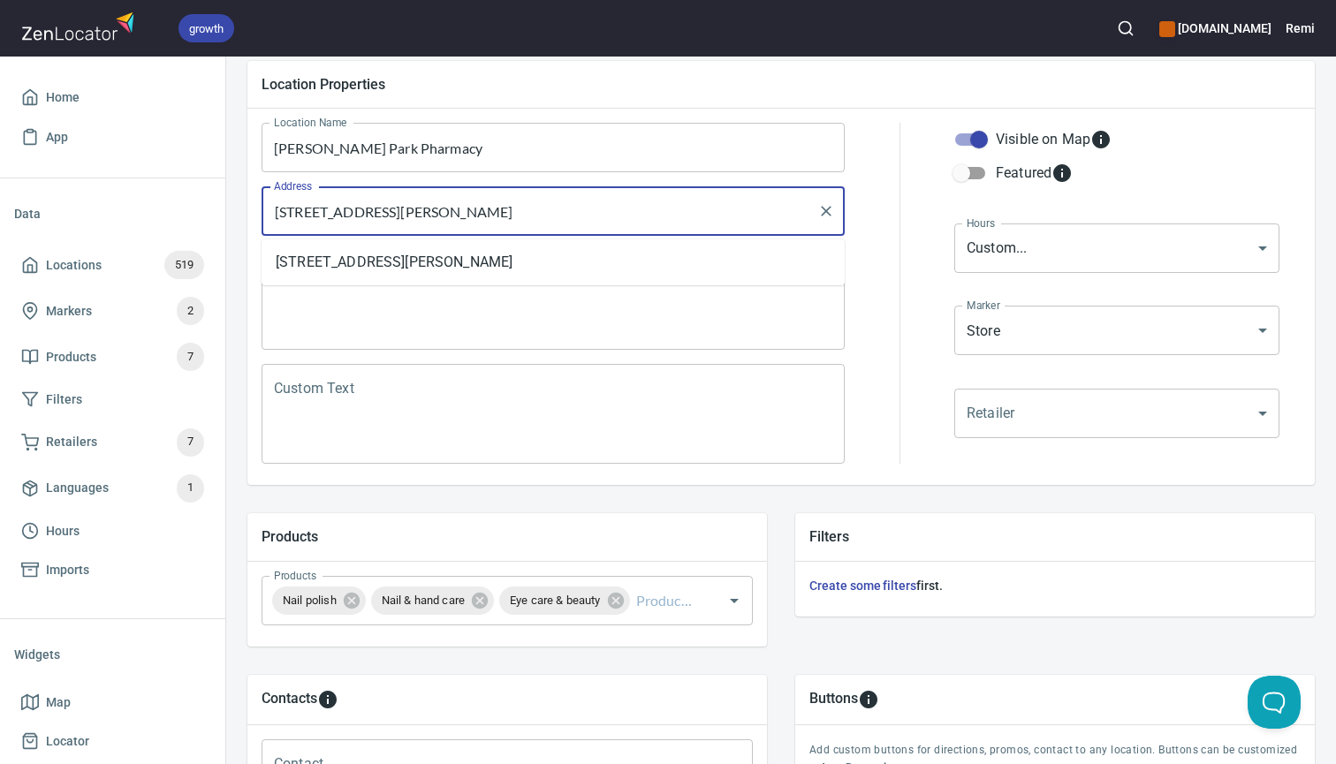
click at [458, 213] on input "[STREET_ADDRESS][PERSON_NAME]" at bounding box center [539, 211] width 541 height 34
